Goal: Check status: Check status

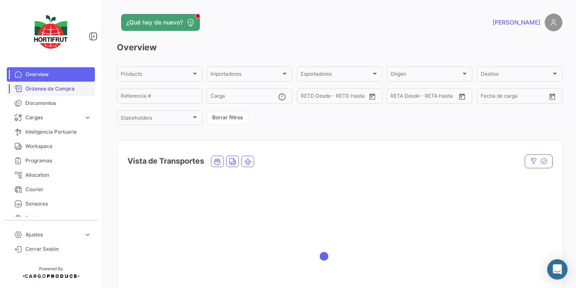
click at [47, 89] on span "Órdenes de Compra" at bounding box center [58, 89] width 66 height 8
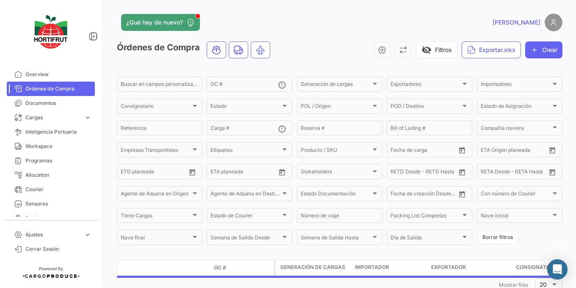
click at [245, 93] on mat-form-field "OC #" at bounding box center [250, 84] width 86 height 18
click at [245, 88] on input "OC #" at bounding box center [244, 86] width 68 height 6
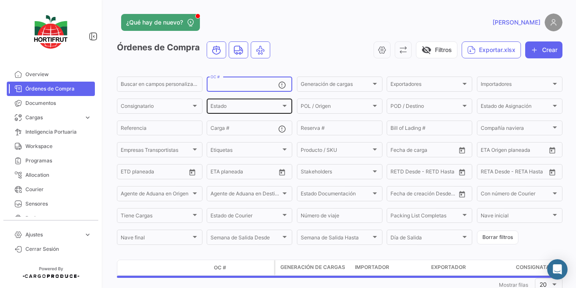
paste input "PO00000042376"
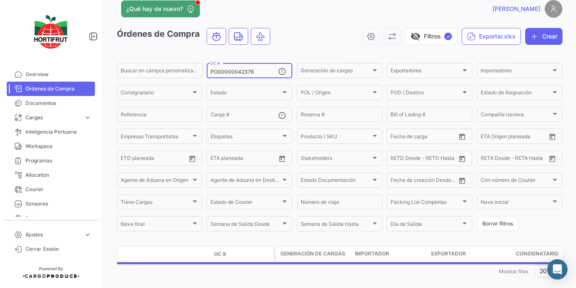
scroll to position [25, 0]
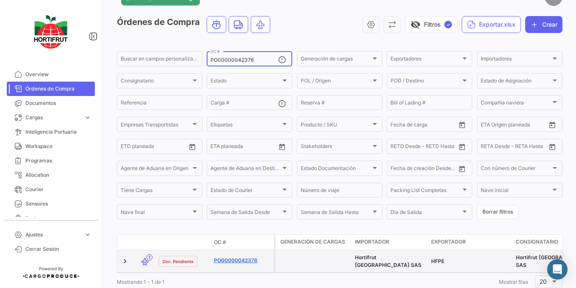
type input "PO00000042376"
click at [229, 260] on link "PO00000042376" at bounding box center [242, 261] width 57 height 8
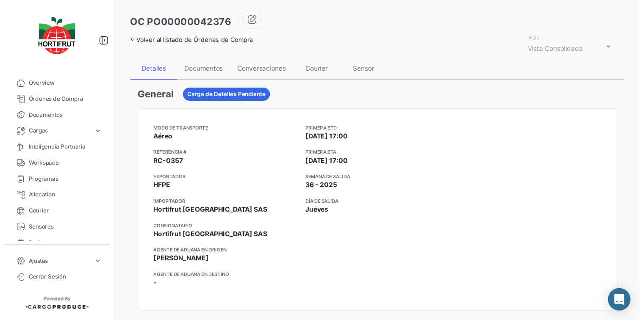
scroll to position [51, 0]
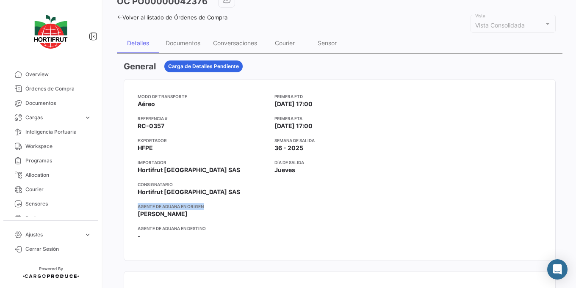
drag, startPoint x: 138, startPoint y: 207, endPoint x: 225, endPoint y: 208, distance: 86.8
click at [223, 209] on app-card-info-title "Agente de Aduana en Origen" at bounding box center [203, 206] width 130 height 7
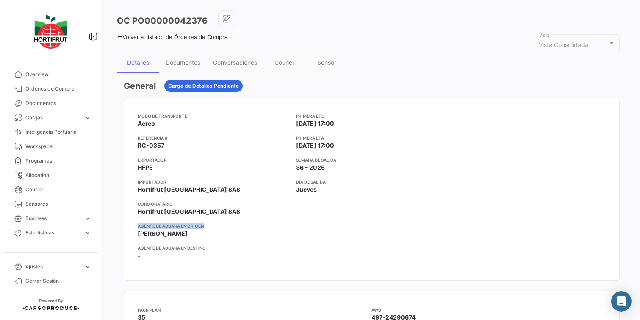
scroll to position [42, 0]
